Goal: Information Seeking & Learning: Find specific fact

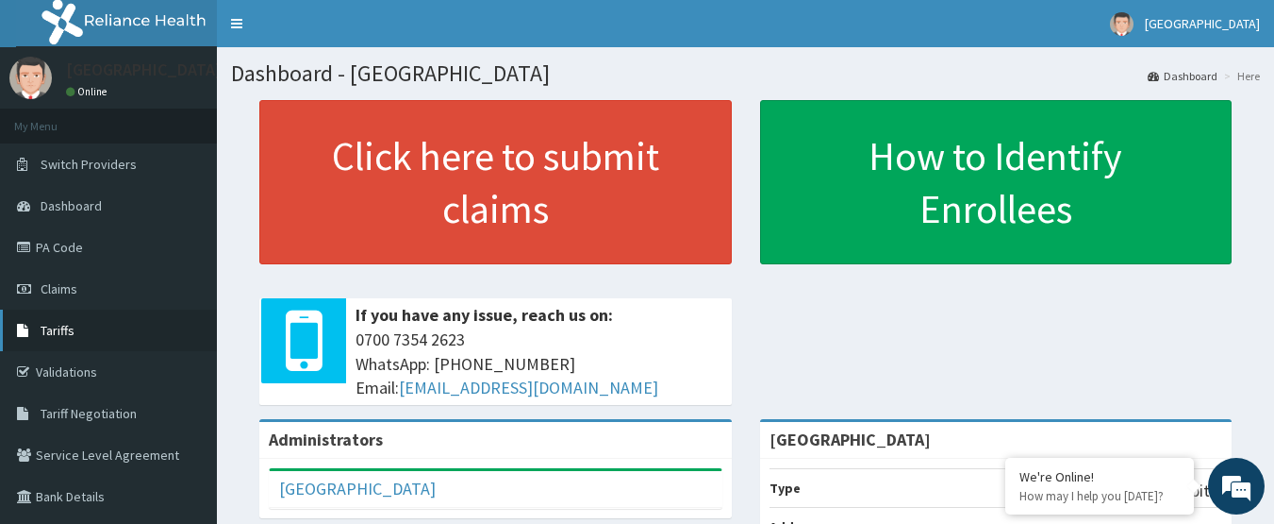
click at [77, 338] on link "Tariffs" at bounding box center [108, 330] width 217 height 42
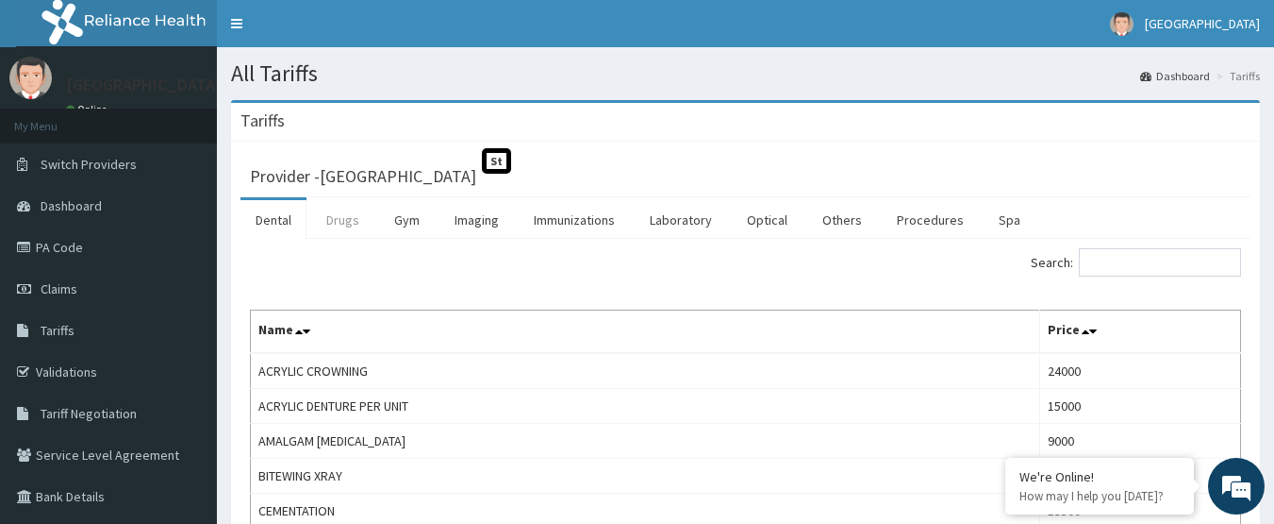
click at [353, 217] on link "Drugs" at bounding box center [342, 220] width 63 height 40
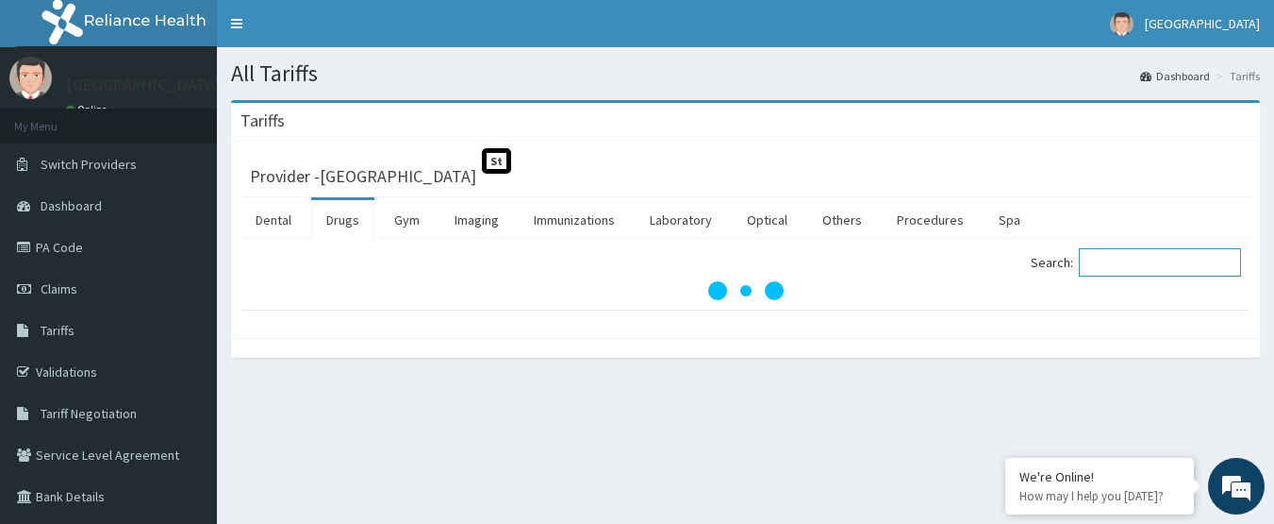
click at [1168, 265] on input "Search:" at bounding box center [1160, 262] width 162 height 28
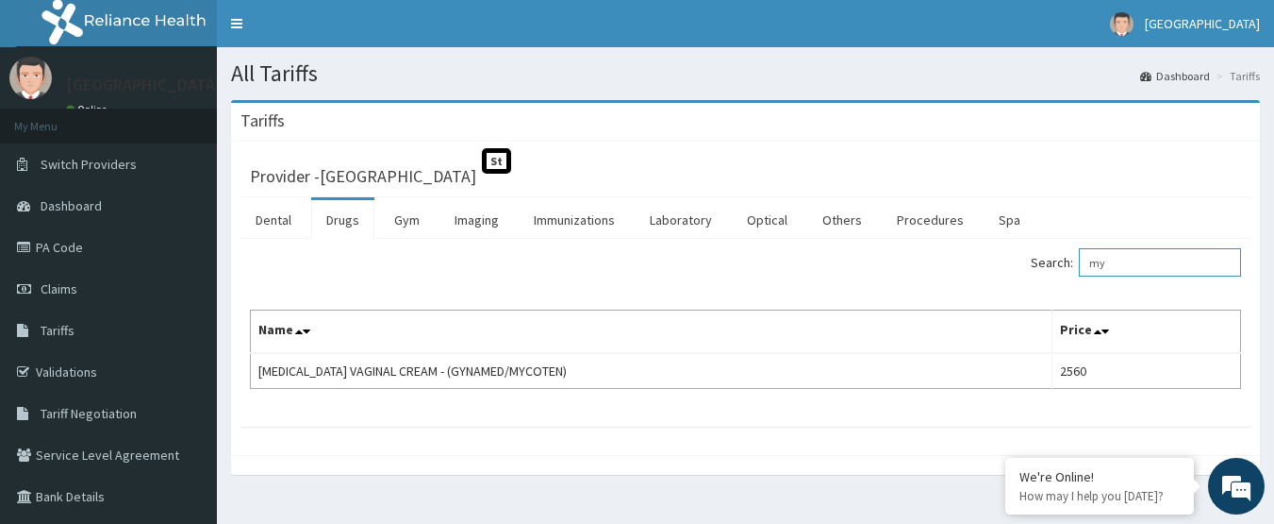
type input "m"
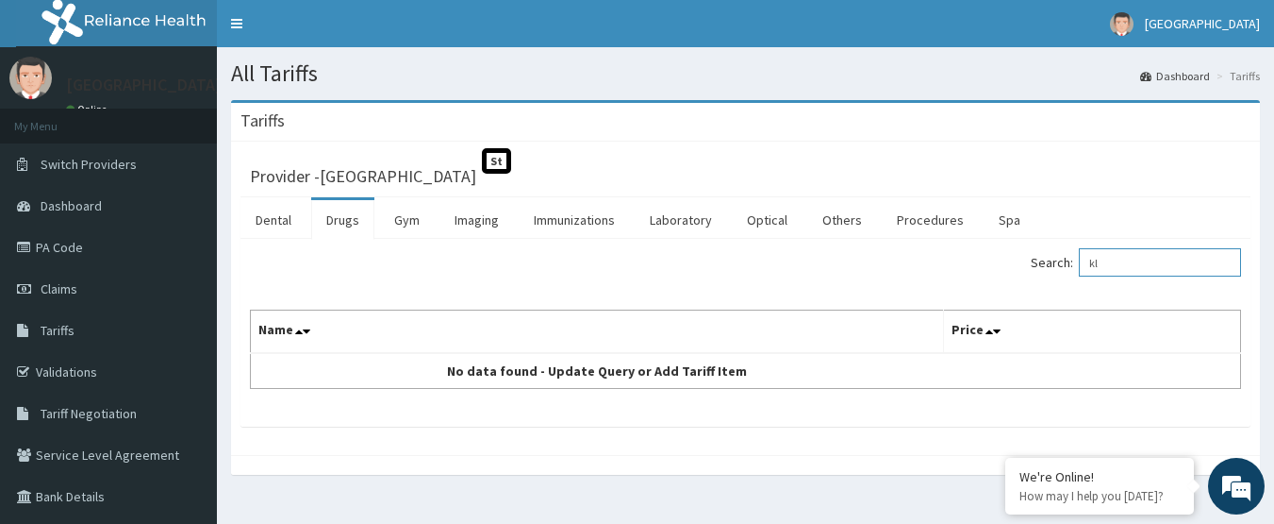
type input "k"
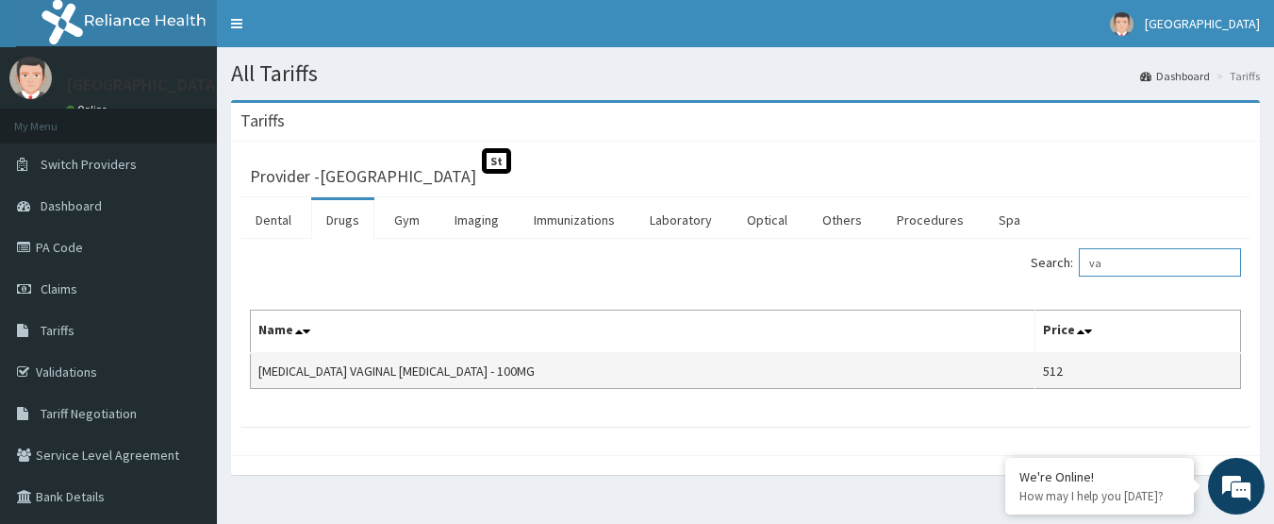
type input "v"
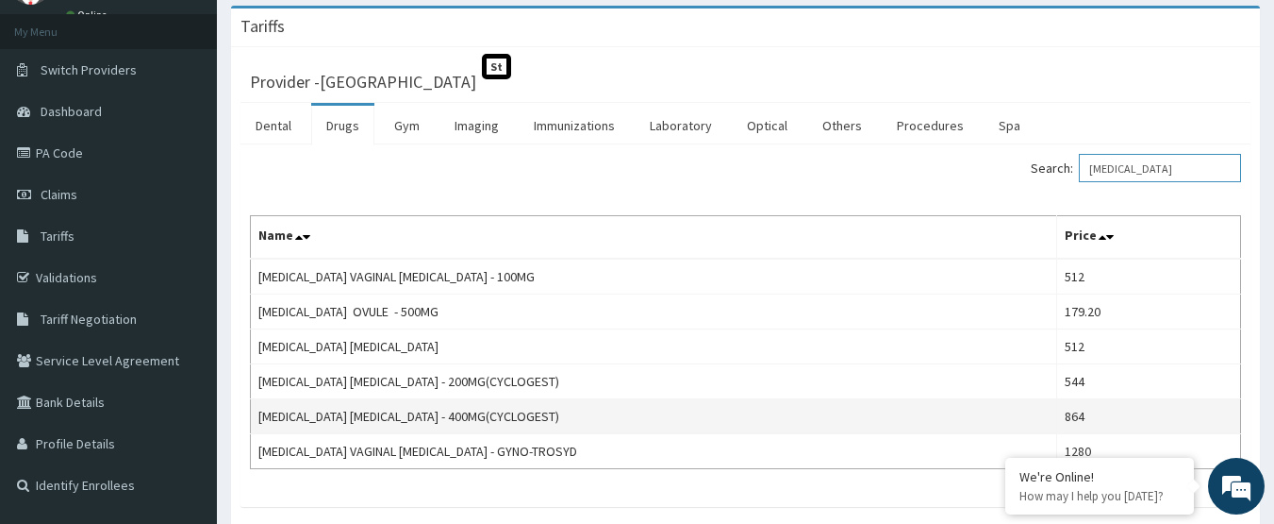
scroll to position [189, 0]
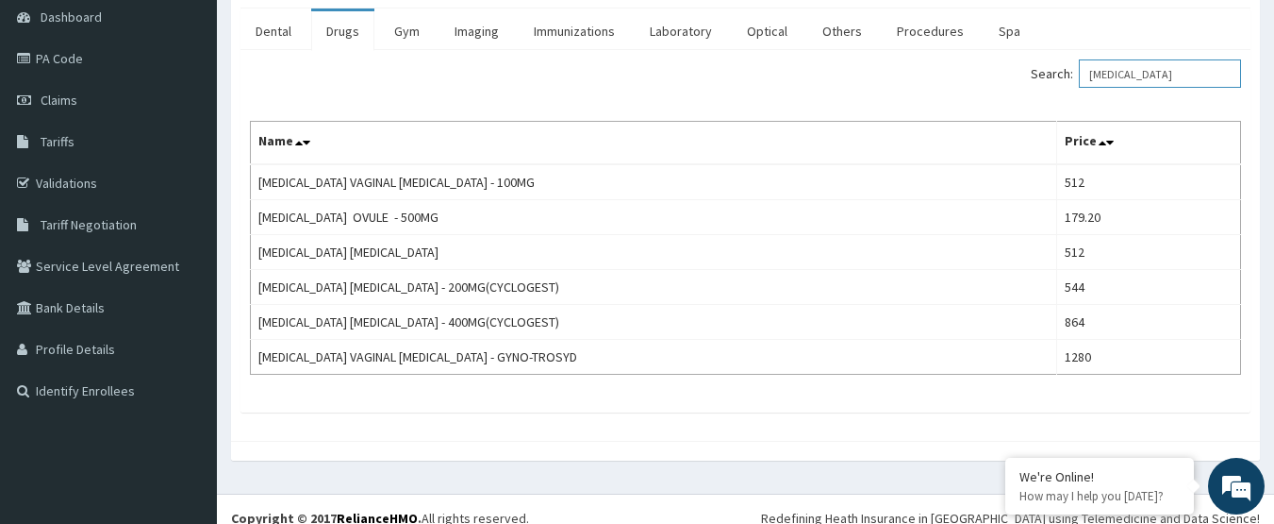
type input "[MEDICAL_DATA]"
